Goal: Navigation & Orientation: Find specific page/section

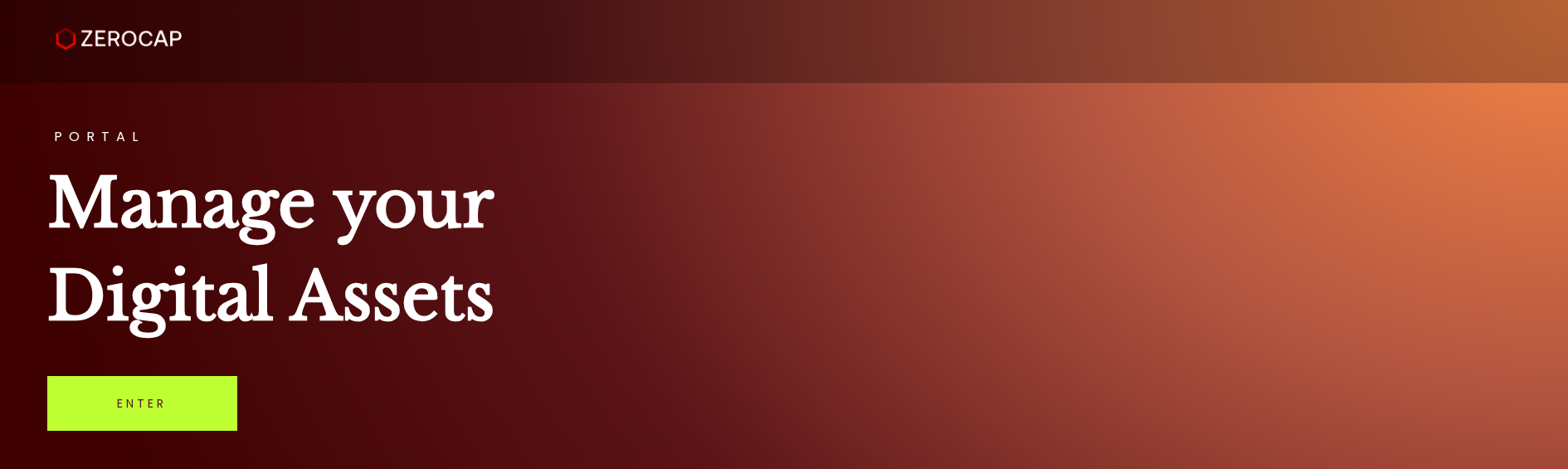
click at [176, 409] on link "Enter" at bounding box center [143, 403] width 190 height 55
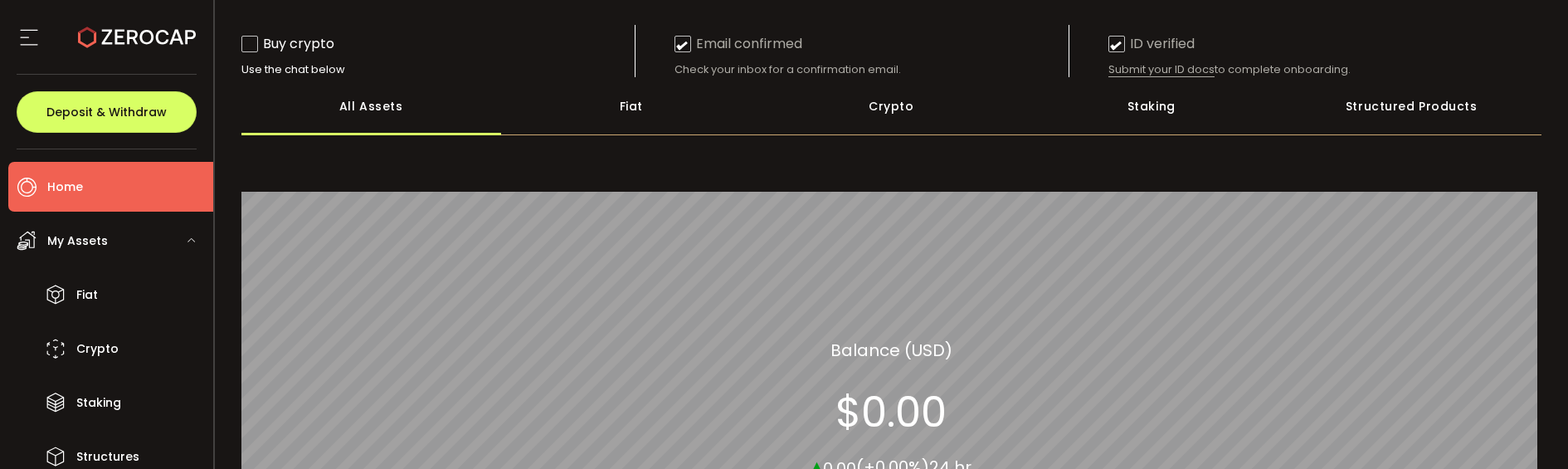
scroll to position [83, 0]
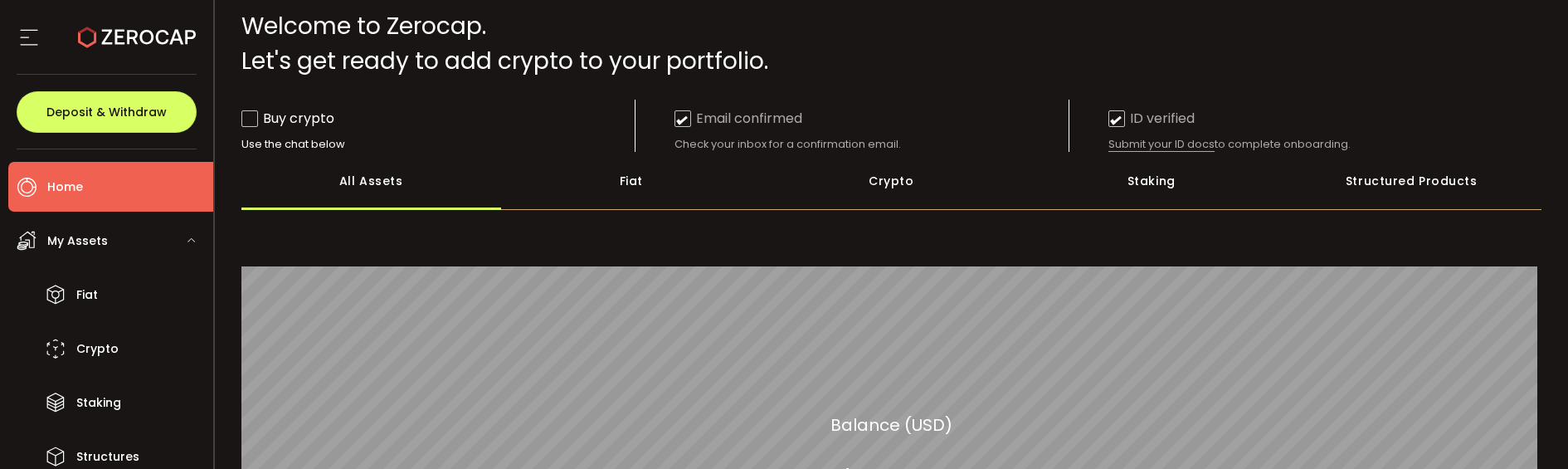
click at [838, 187] on div "Crypto" at bounding box center [892, 181] width 260 height 58
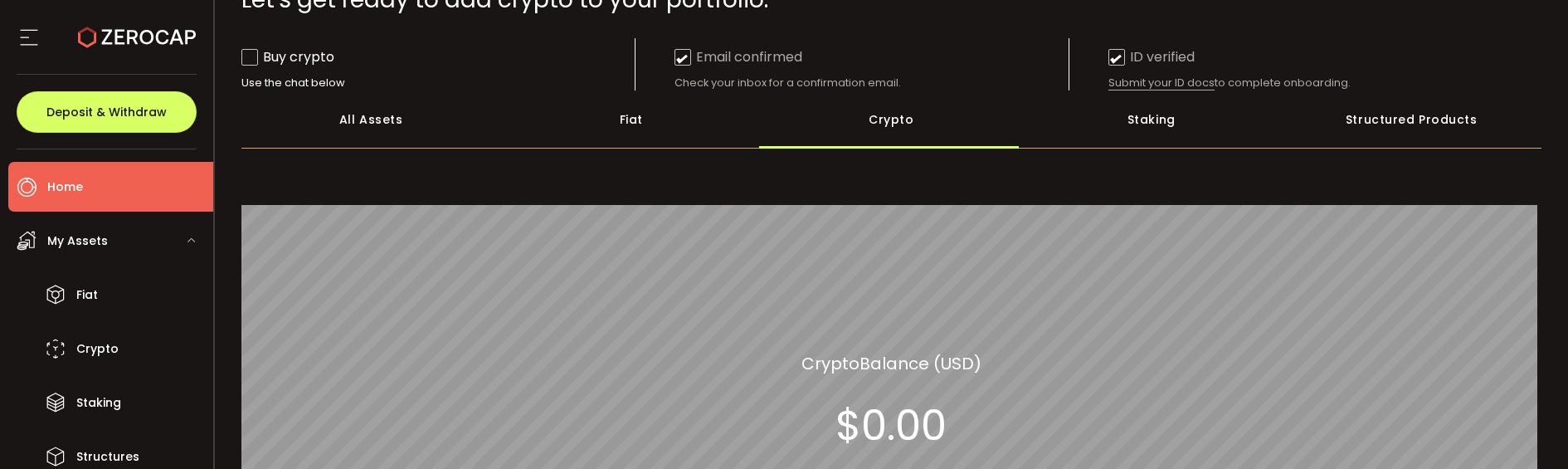
scroll to position [83, 0]
